Goal: Transaction & Acquisition: Purchase product/service

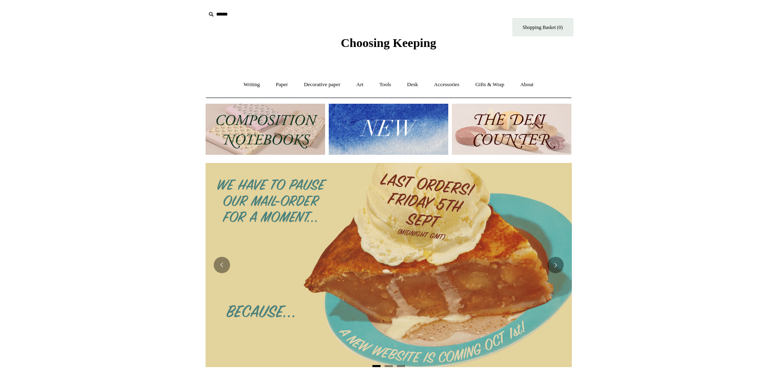
click at [204, 13] on div "Choosing Keeping" at bounding box center [389, 25] width 408 height 50
click at [224, 13] on input "text" at bounding box center [256, 14] width 100 height 15
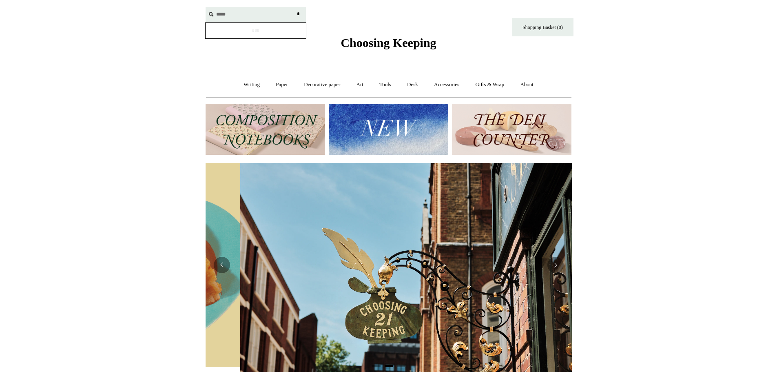
scroll to position [0, 366]
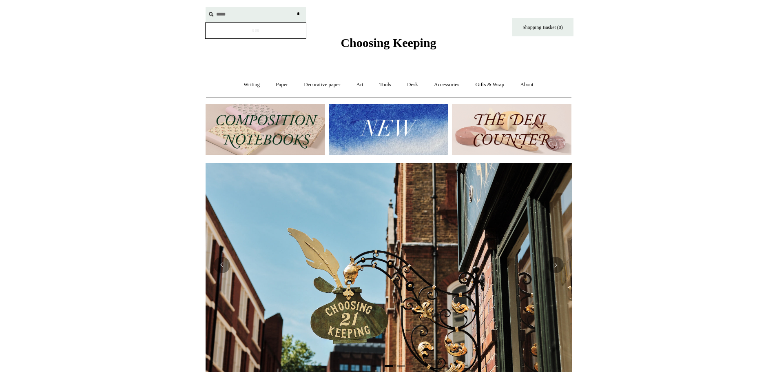
type input "*****"
click at [295, 7] on input "*" at bounding box center [299, 14] width 8 height 14
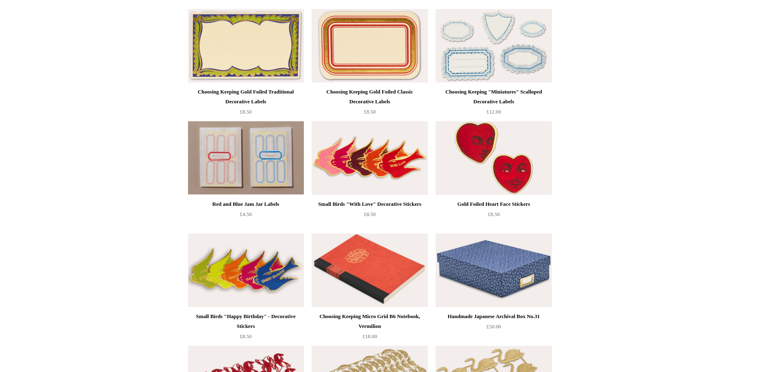
scroll to position [163, 0]
click at [287, 168] on img at bounding box center [246, 157] width 116 height 73
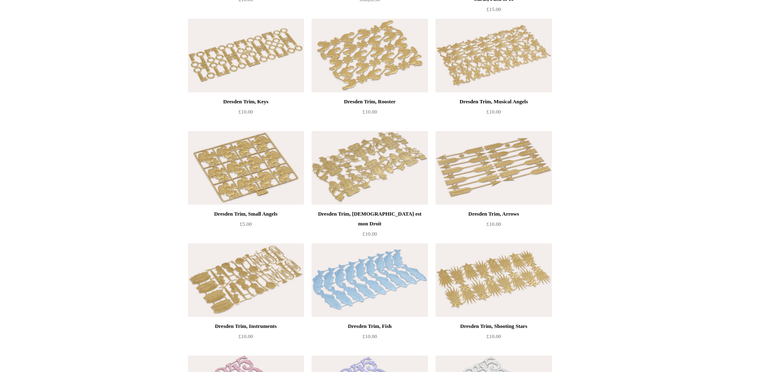
scroll to position [1101, 0]
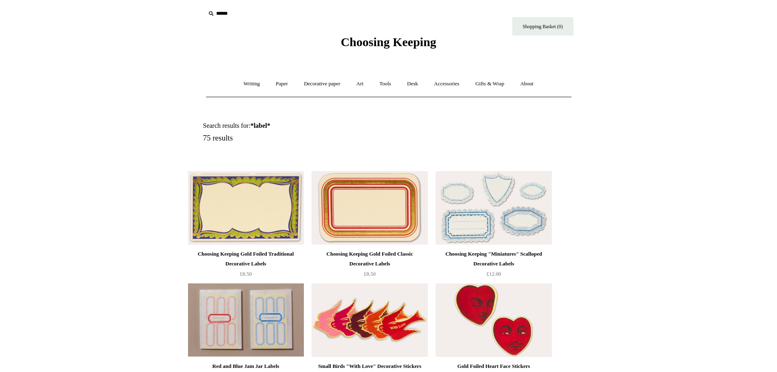
scroll to position [0, 0]
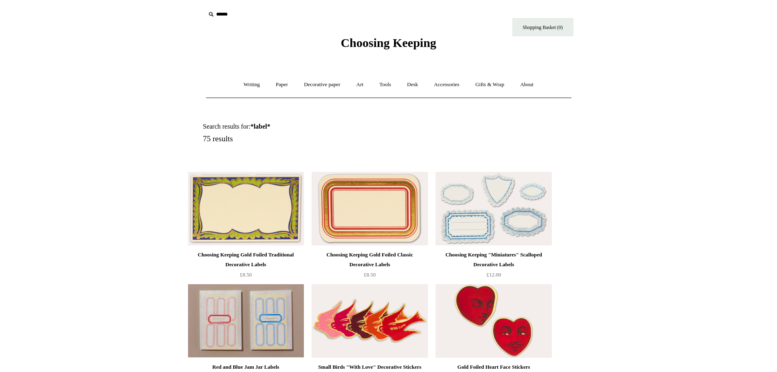
click at [324, 83] on link "Decorative paper +" at bounding box center [322, 85] width 51 height 22
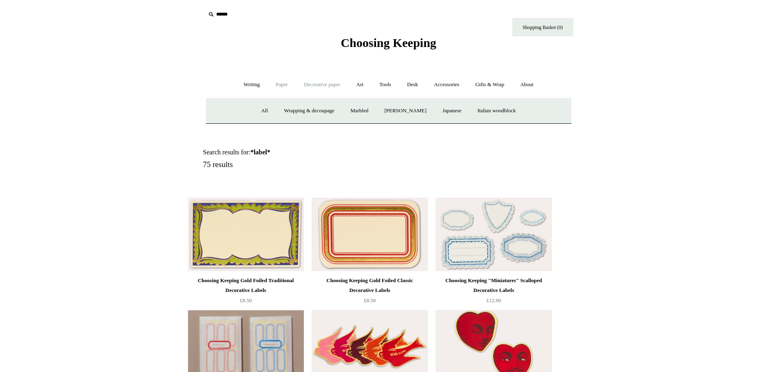
click at [282, 84] on link "Paper +" at bounding box center [281, 85] width 27 height 22
click at [318, 84] on link "Decorative paper +" at bounding box center [322, 85] width 51 height 22
click at [363, 110] on link "Marbled" at bounding box center [359, 111] width 33 height 22
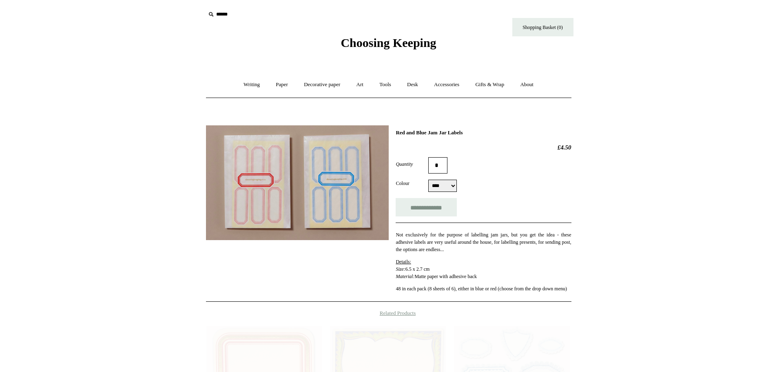
select select "****"
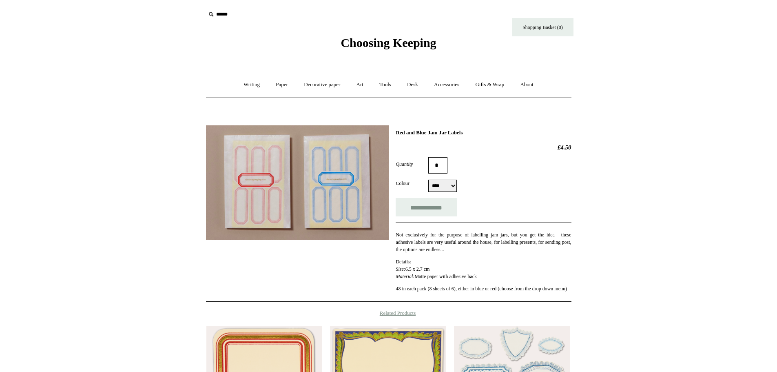
scroll to position [163, 0]
